Goal: Task Accomplishment & Management: Use online tool/utility

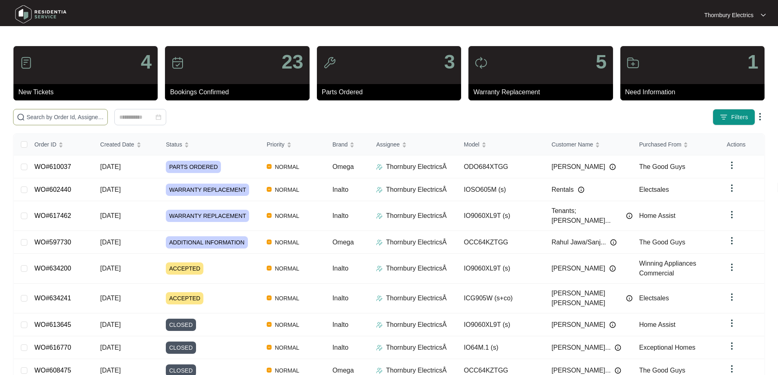
click at [104, 120] on input "text" at bounding box center [66, 117] width 78 height 9
type input "627013"
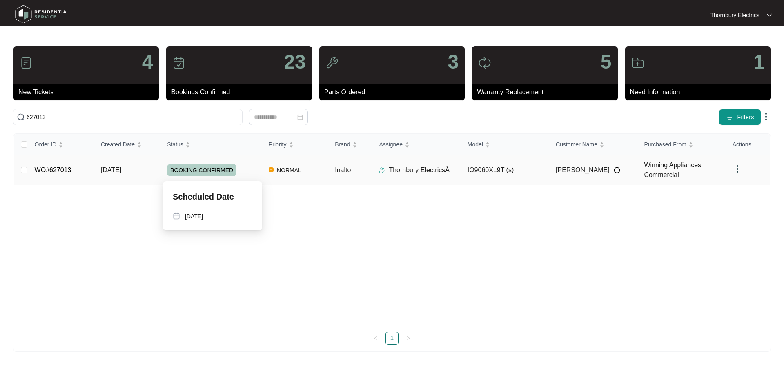
click at [235, 174] on div "BOOKING CONFIRMED" at bounding box center [214, 170] width 95 height 12
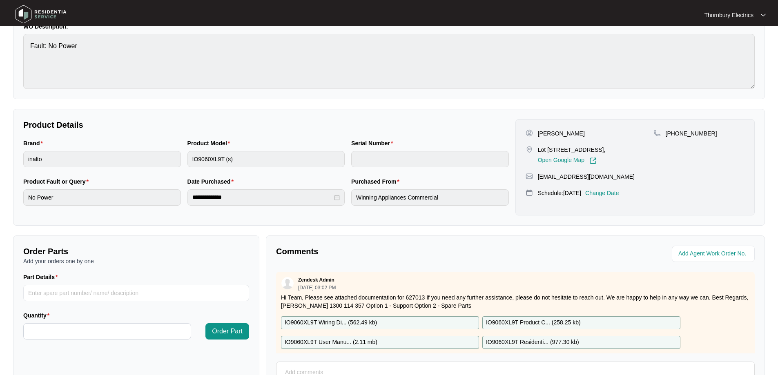
scroll to position [163, 0]
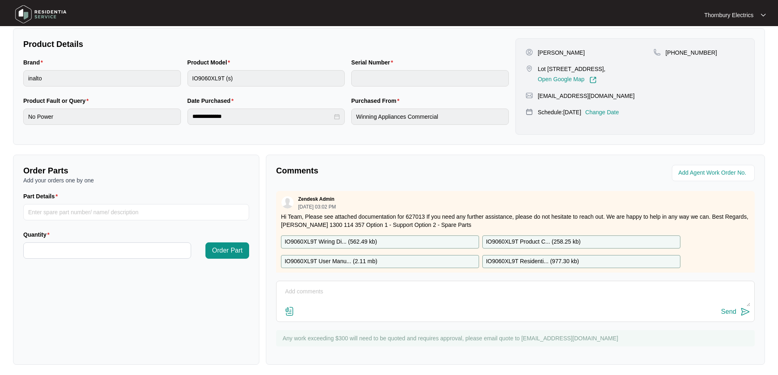
click at [523, 263] on p "IO9060XL9T Residenti... ( 977.30 kb )" at bounding box center [532, 261] width 93 height 9
click at [87, 215] on input "Part Details" at bounding box center [136, 212] width 226 height 16
type input "sp12984 Hinges"
click at [91, 252] on input "Quantity" at bounding box center [107, 251] width 167 height 16
type input "*"
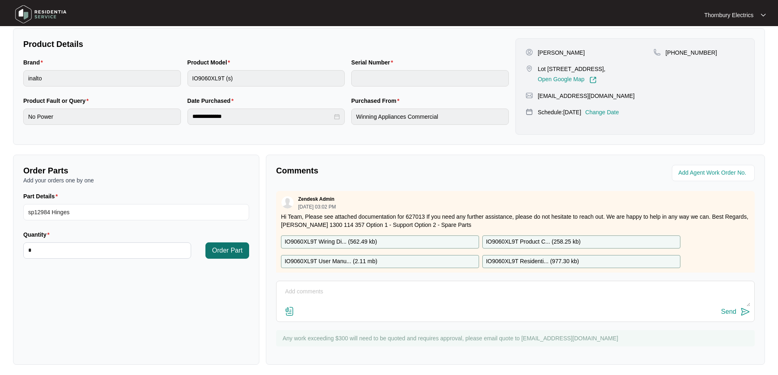
click at [239, 252] on span "Order Part" at bounding box center [227, 251] width 31 height 10
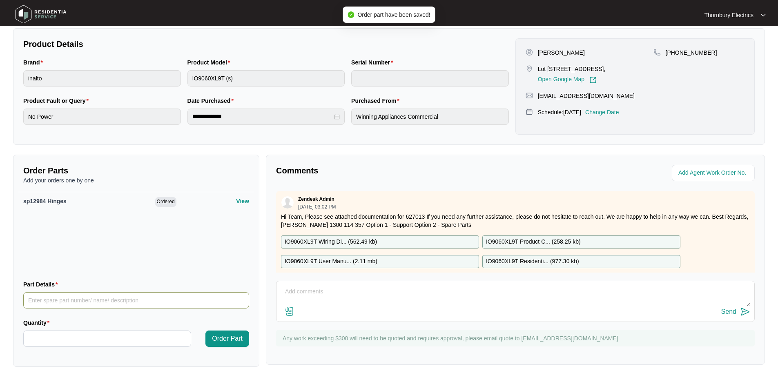
click at [90, 305] on input "Part Details" at bounding box center [136, 300] width 226 height 16
type input "SP12995"
click at [58, 341] on input "Quantity" at bounding box center [107, 339] width 167 height 16
type input "*"
click at [75, 302] on input "SP12995" at bounding box center [136, 300] width 226 height 16
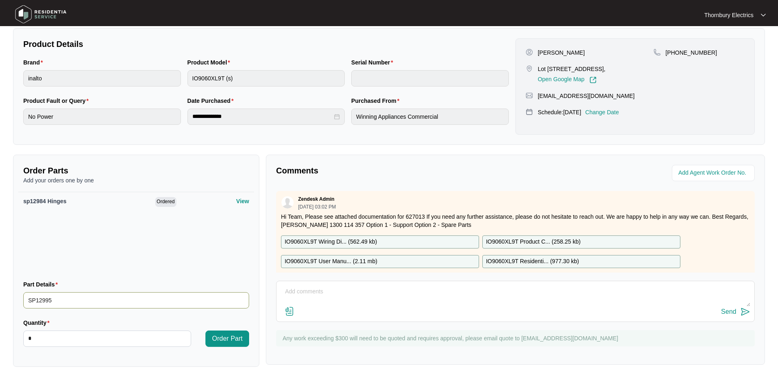
paste input "THERMIC LIMITER 150 C (FOR SAFETY)"
type input "SP12995 THERMIC LIMITER 150 C (FOR SAFETY)"
click at [233, 340] on span "Order Part" at bounding box center [227, 339] width 31 height 10
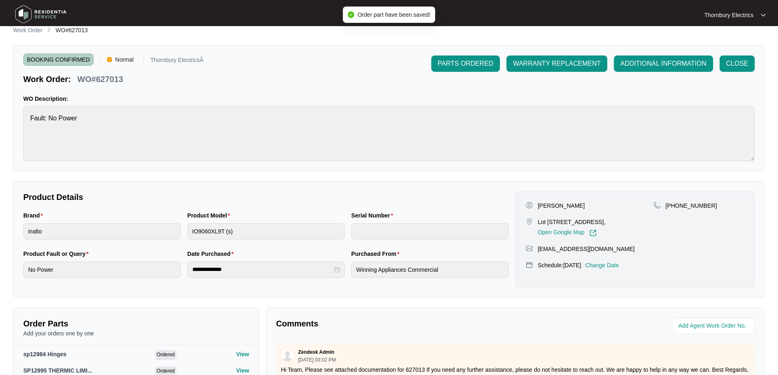
scroll to position [0, 0]
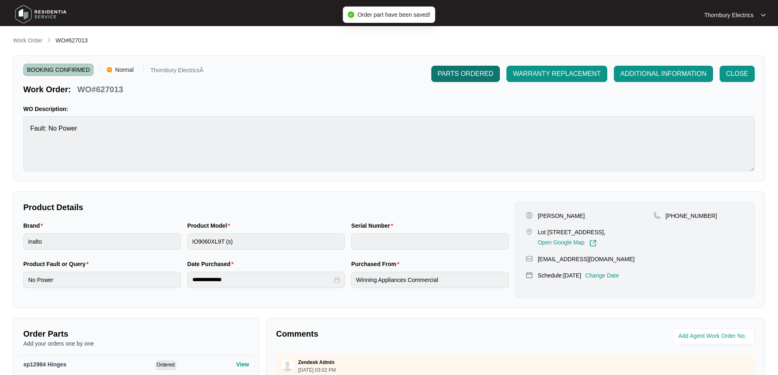
click at [448, 76] on span "PARTS ORDERED" at bounding box center [466, 74] width 56 height 10
